Goal: Transaction & Acquisition: Book appointment/travel/reservation

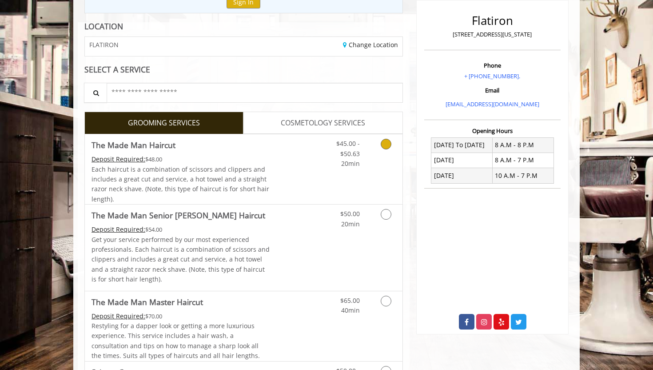
scroll to position [124, 0]
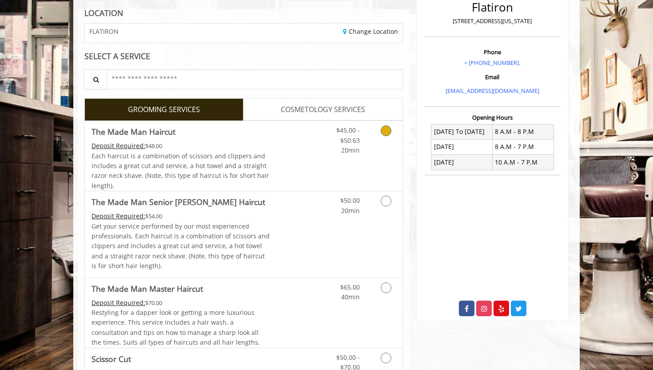
click at [283, 156] on link "Discounted Price" at bounding box center [296, 156] width 53 height 70
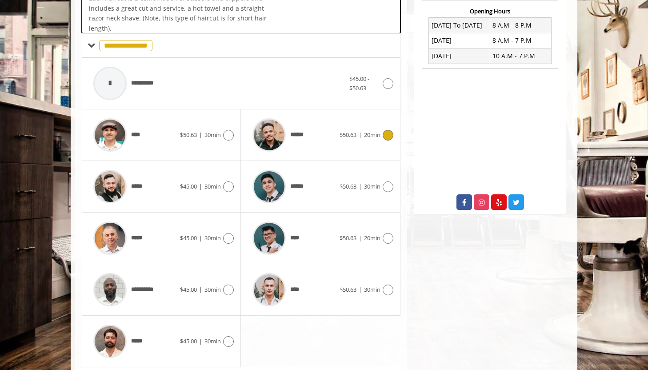
scroll to position [264, 0]
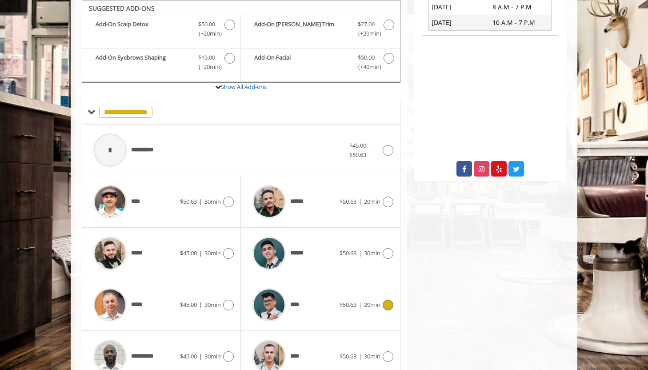
click at [314, 310] on div "****" at bounding box center [293, 304] width 91 height 42
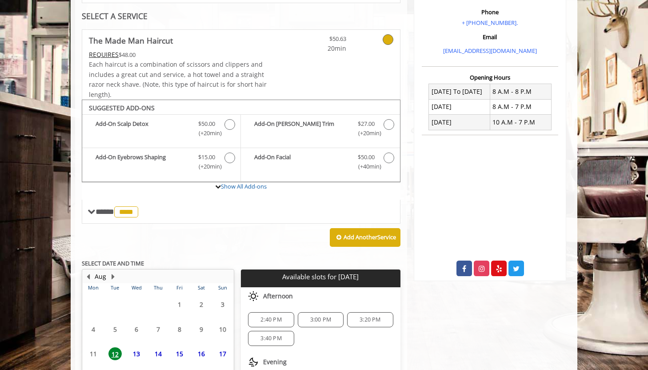
scroll to position [259, 0]
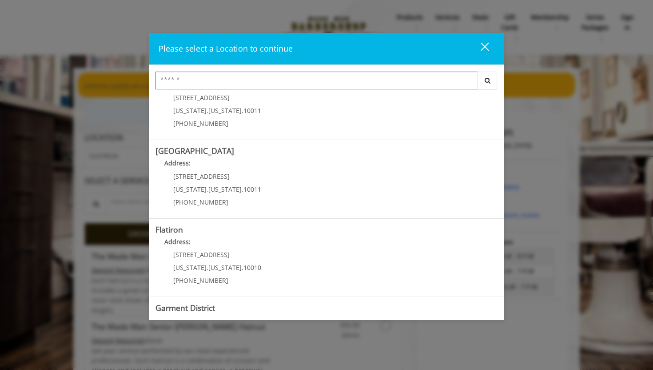
scroll to position [171, 0]
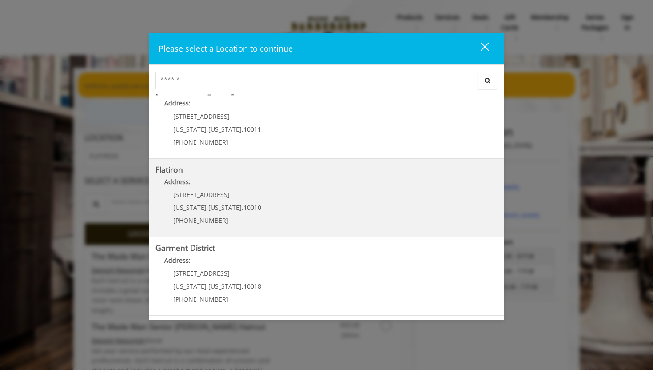
click at [263, 183] on "Address:" at bounding box center [326, 184] width 342 height 14
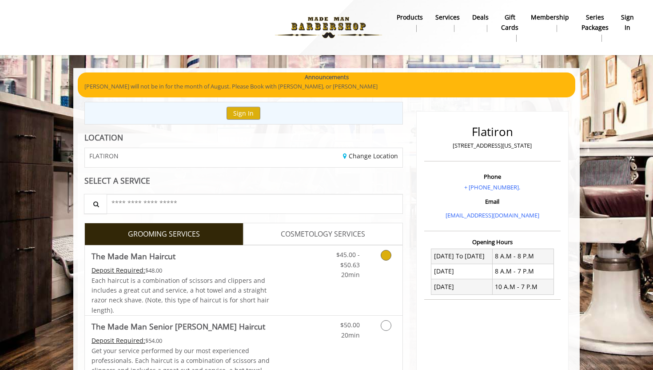
click at [331, 268] on link "$45.00 - $50.63 20min" at bounding box center [341, 262] width 37 height 34
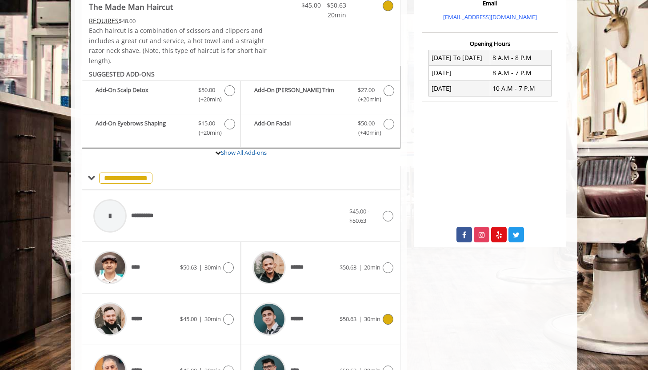
scroll to position [264, 0]
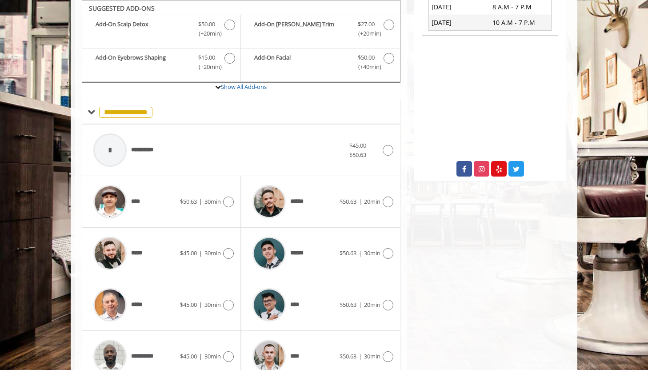
click at [435, 286] on div "Flatiron 10 E 23rd Street, New York Phone + (917) 475-1765. Email info@mademanb…" at bounding box center [490, 140] width 166 height 605
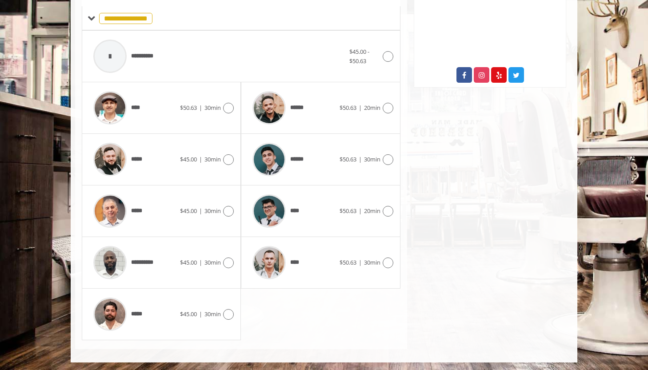
scroll to position [358, 0]
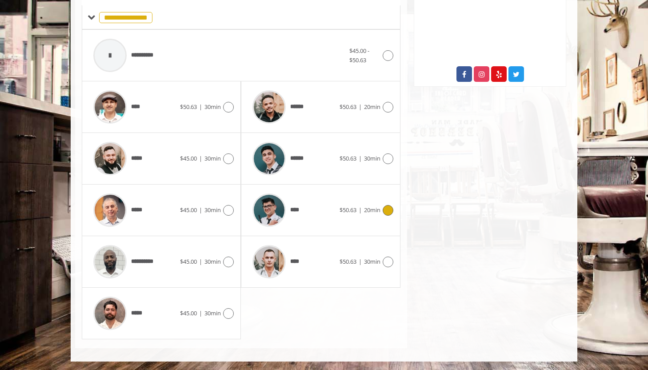
click at [300, 205] on span "****" at bounding box center [295, 209] width 11 height 9
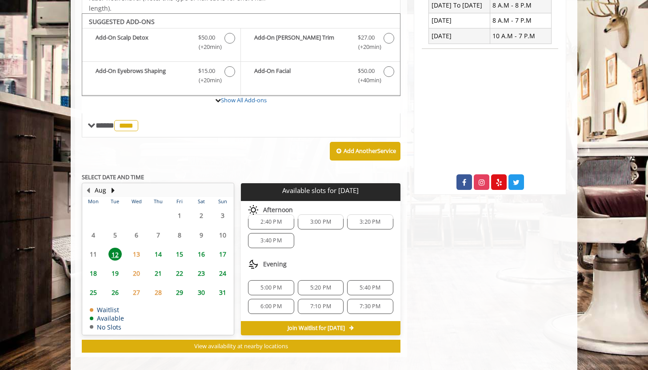
scroll to position [259, 0]
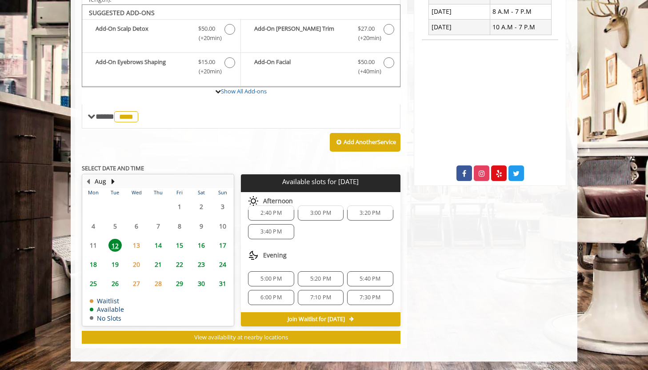
click at [272, 272] on div "5:00 PM" at bounding box center [271, 278] width 46 height 15
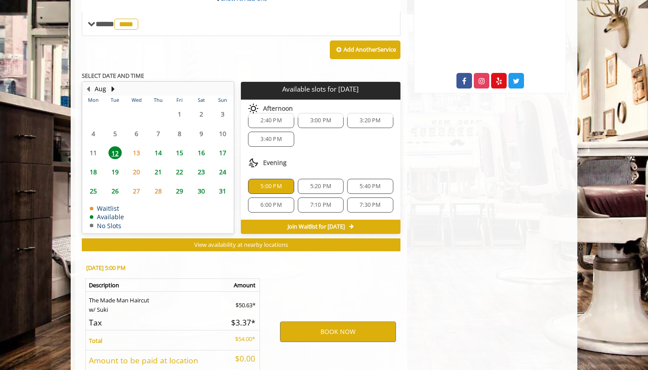
scroll to position [420, 0]
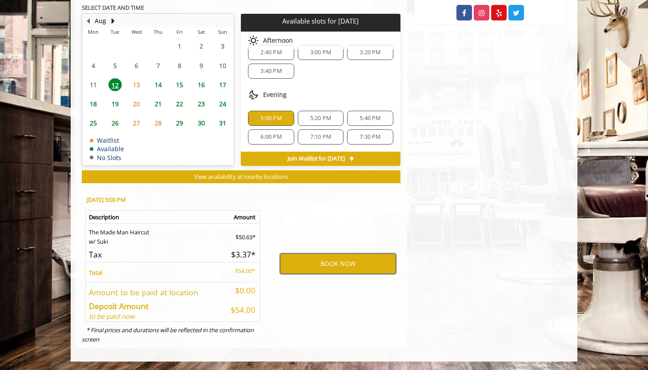
click at [316, 265] on button "BOOK NOW" at bounding box center [338, 263] width 116 height 20
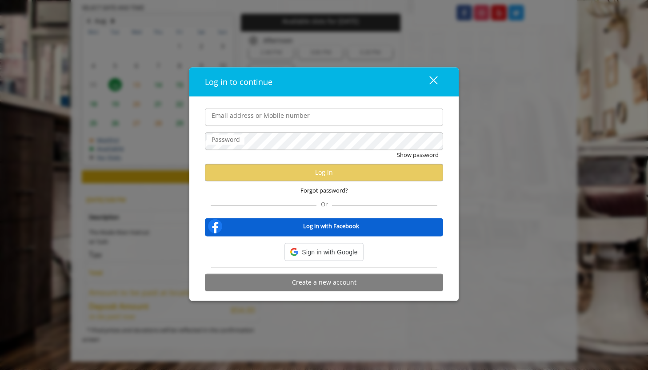
type input "**********"
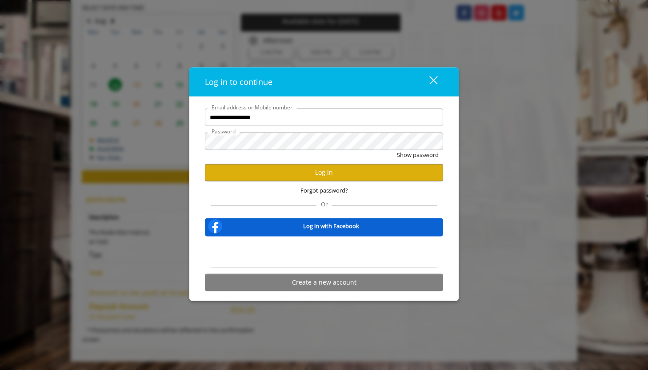
scroll to position [0, 0]
click at [271, 172] on button "Log in" at bounding box center [324, 171] width 238 height 17
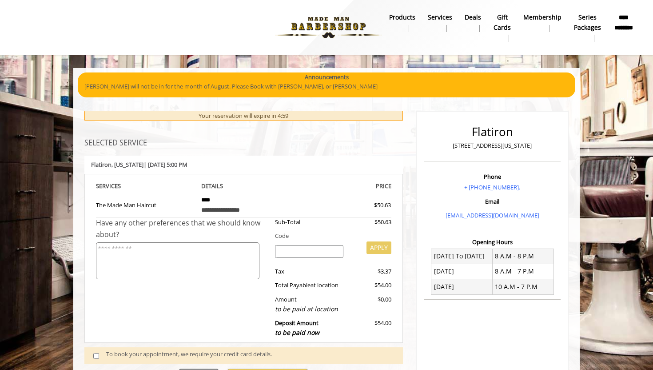
click at [261, 183] on th "DETAILS" at bounding box center [244, 186] width 99 height 10
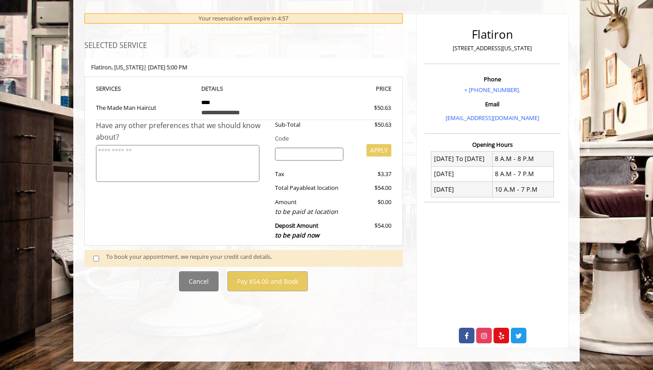
scroll to position [98, 0]
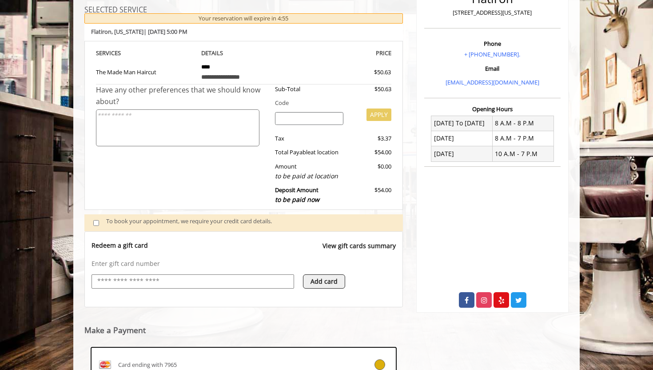
click at [194, 254] on div "Redeem a gift card View gift cards summary" at bounding box center [243, 250] width 304 height 18
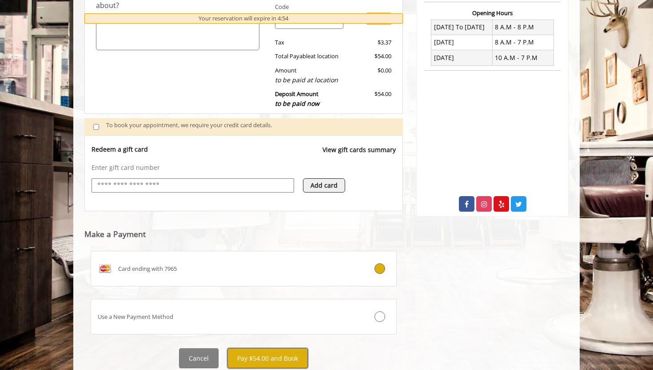
click at [247, 357] on button "Pay $54.00 and Book" at bounding box center [267, 358] width 80 height 20
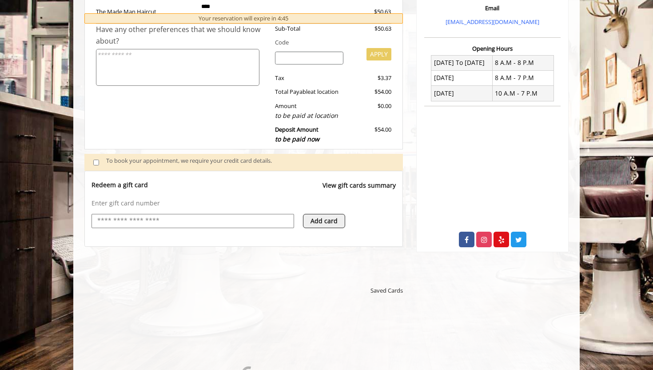
scroll to position [193, 0]
